Goal: Task Accomplishment & Management: Use online tool/utility

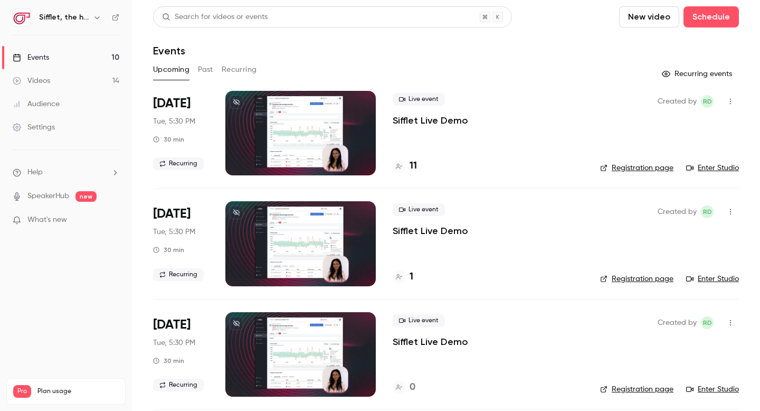
click at [411, 167] on h4 "11" at bounding box center [413, 166] width 7 height 14
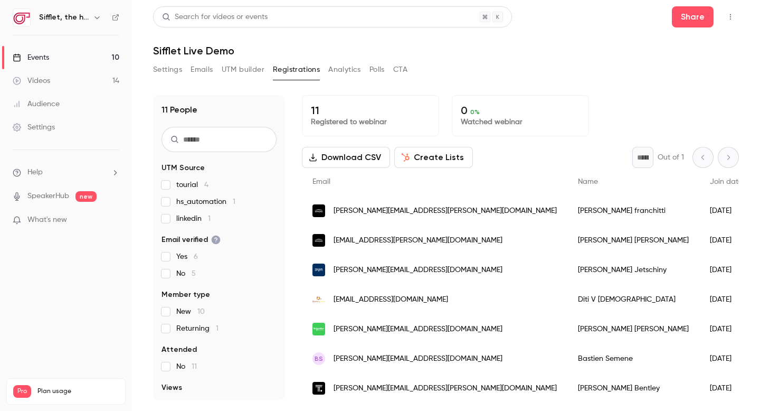
click at [434, 157] on button "Create Lists" at bounding box center [434, 157] width 79 height 21
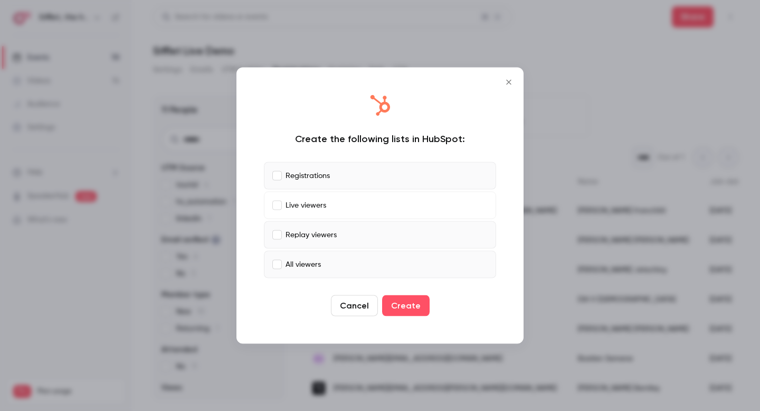
click at [283, 235] on label "Replay viewers" at bounding box center [380, 234] width 232 height 27
click at [419, 306] on button "Create" at bounding box center [406, 305] width 48 height 21
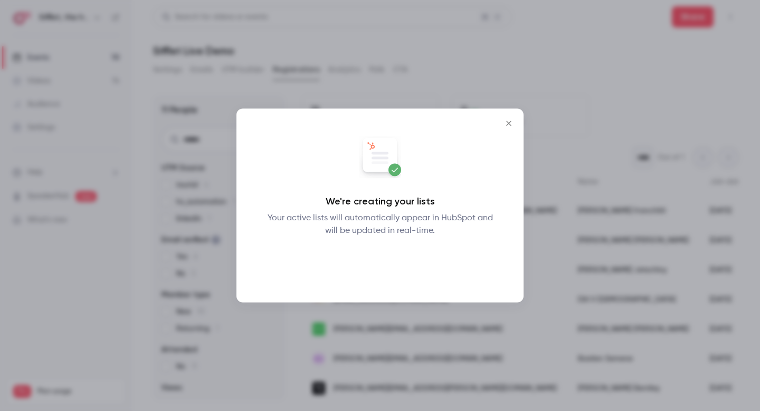
click at [381, 266] on button "Okay" at bounding box center [380, 264] width 39 height 21
